Goal: Obtain resource: Obtain resource

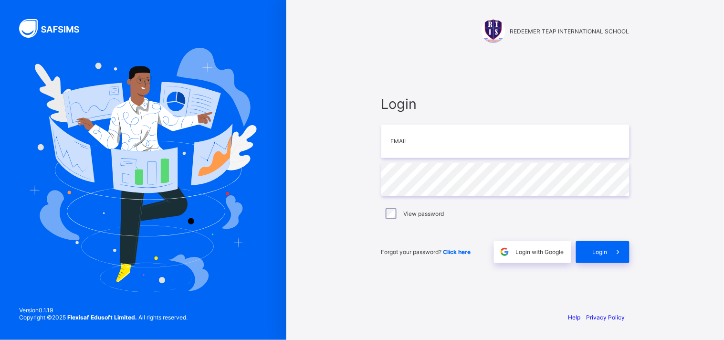
type input "**********"
click at [600, 247] on div "Login" at bounding box center [602, 252] width 53 height 22
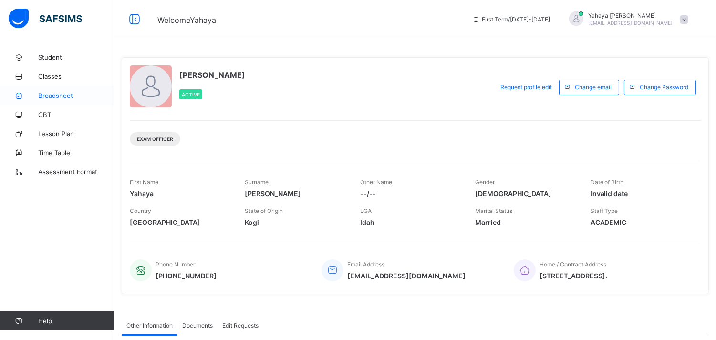
click at [64, 95] on span "Broadsheet" at bounding box center [76, 96] width 76 height 8
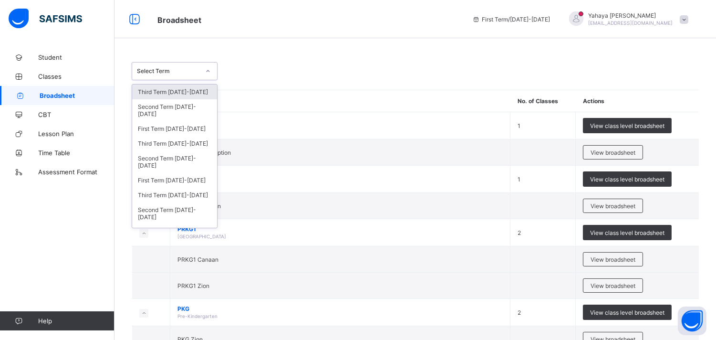
click at [206, 72] on icon at bounding box center [208, 71] width 6 height 10
click at [192, 173] on div "First Term [DATE]-[DATE]" at bounding box center [174, 180] width 85 height 15
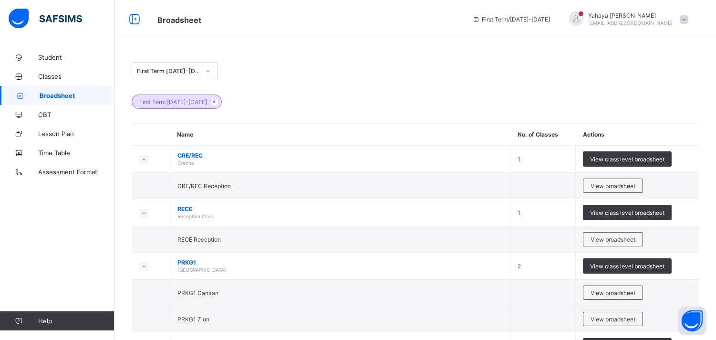
click at [61, 92] on span "Broadsheet" at bounding box center [77, 96] width 75 height 8
click at [75, 92] on span "Broadsheet" at bounding box center [77, 96] width 75 height 8
click at [210, 102] on icon at bounding box center [214, 102] width 8 height 6
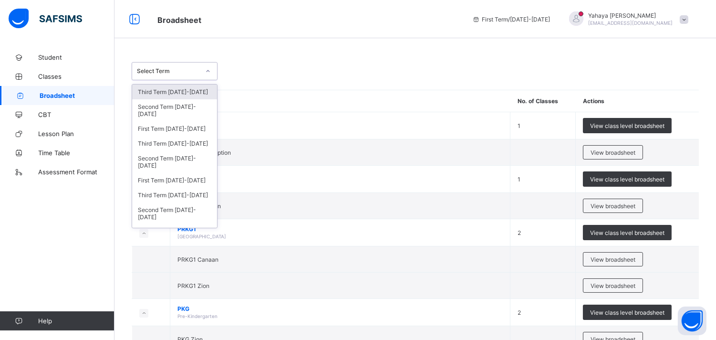
click at [208, 73] on icon at bounding box center [208, 71] width 6 height 10
click at [174, 224] on div "First Term [DATE]-[DATE]" at bounding box center [174, 231] width 85 height 15
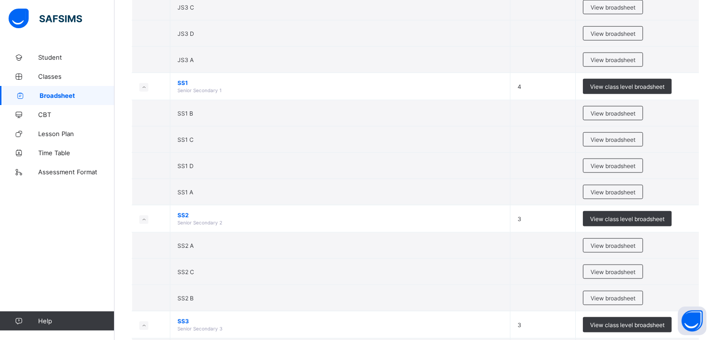
scroll to position [1729, 0]
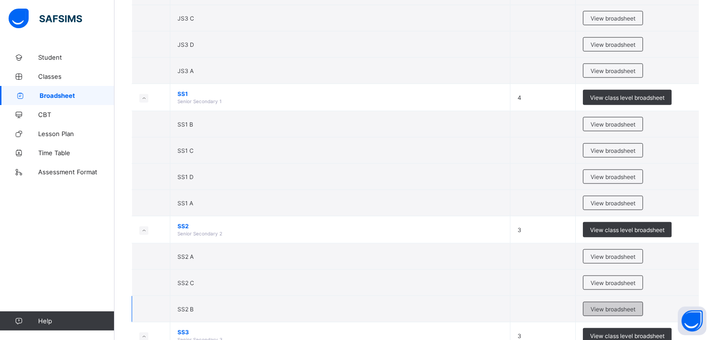
click at [633, 305] on div "View broadsheet" at bounding box center [613, 308] width 60 height 14
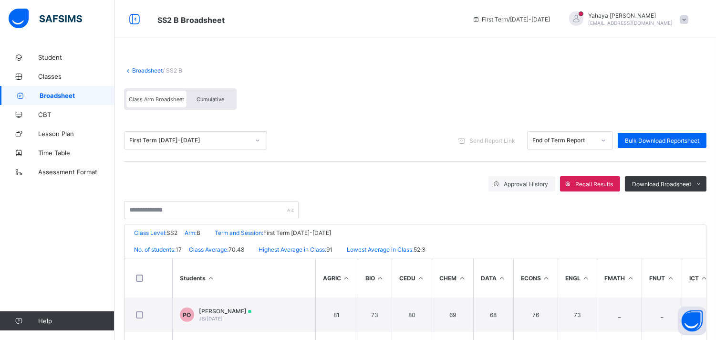
click at [215, 96] on span "Cumulative" at bounding box center [211, 99] width 28 height 7
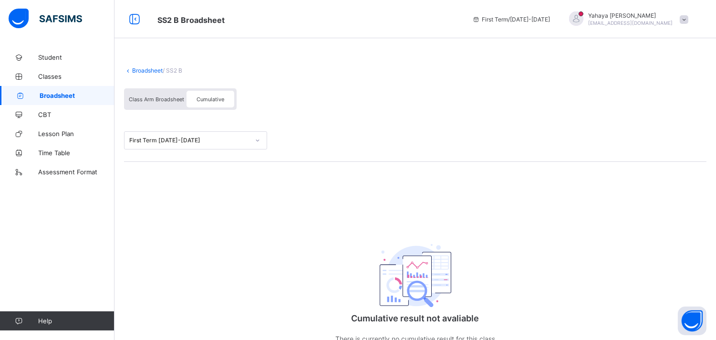
click at [164, 96] on span "Class Arm Broadsheet" at bounding box center [156, 99] width 55 height 7
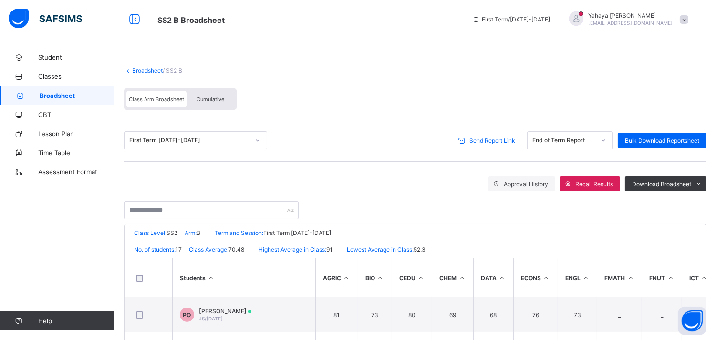
click at [212, 96] on span "Cumulative" at bounding box center [211, 99] width 28 height 7
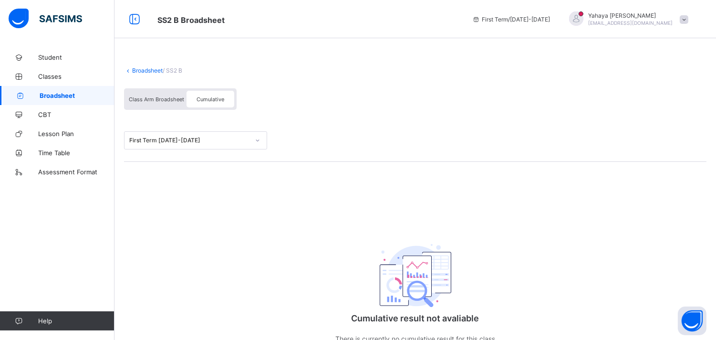
click at [174, 94] on div "Class Arm Broadsheet" at bounding box center [156, 99] width 60 height 17
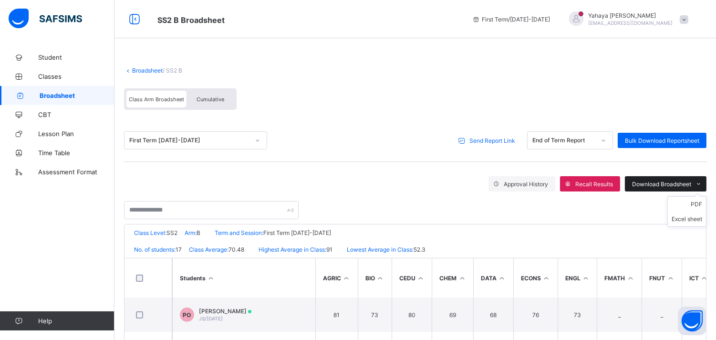
click at [669, 180] on span "Download Broadsheet" at bounding box center [661, 183] width 59 height 7
